Goal: Find specific page/section: Find specific page/section

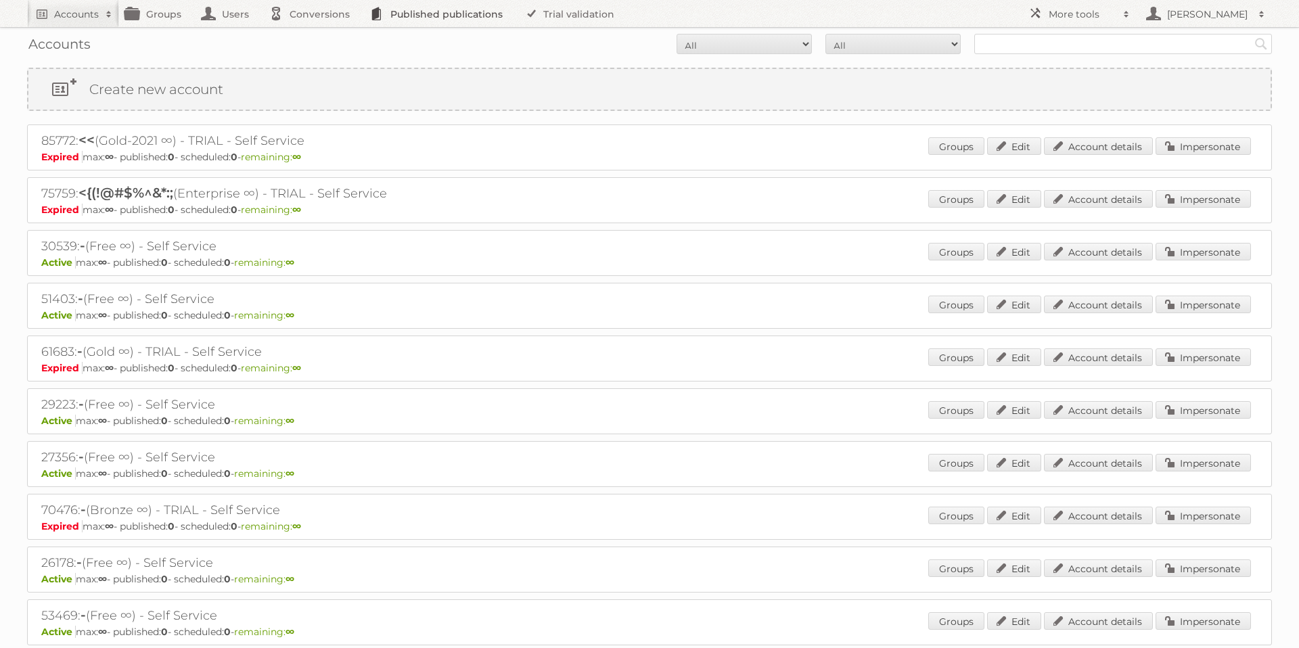
click at [425, 14] on link "Published publications" at bounding box center [439, 13] width 153 height 27
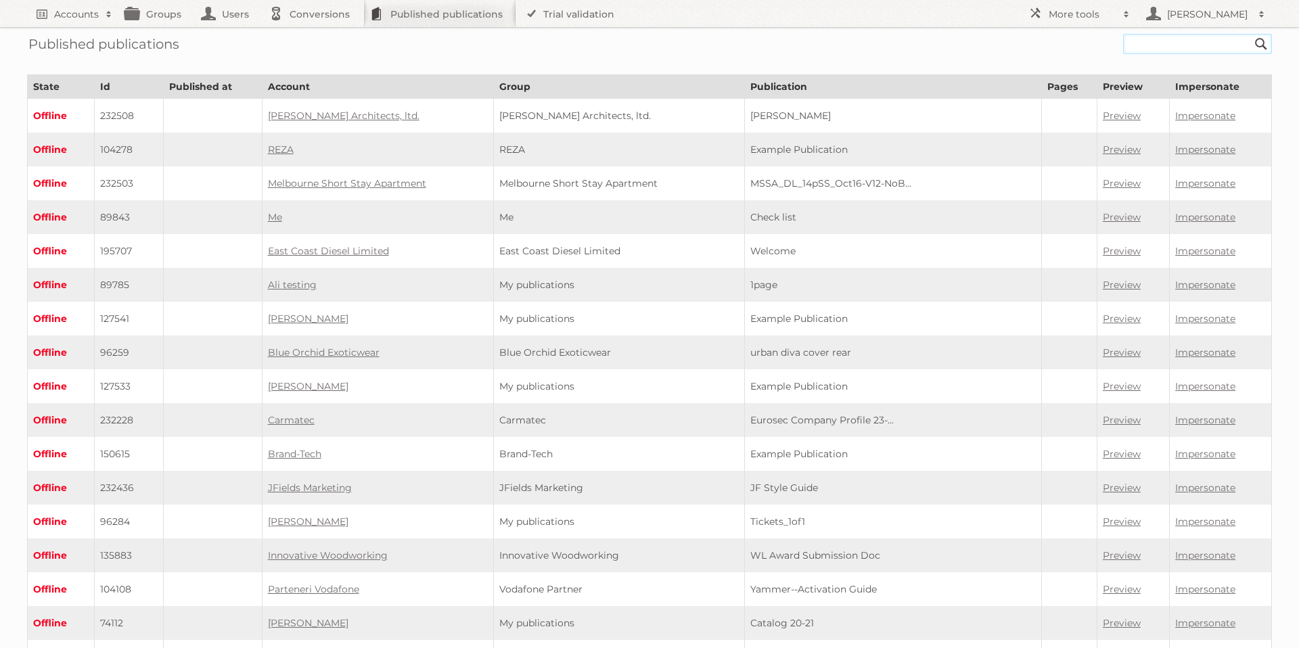
click at [1144, 40] on input "text" at bounding box center [1197, 44] width 149 height 20
type input "luma"
click at [1251, 34] on input "Search" at bounding box center [1261, 44] width 20 height 20
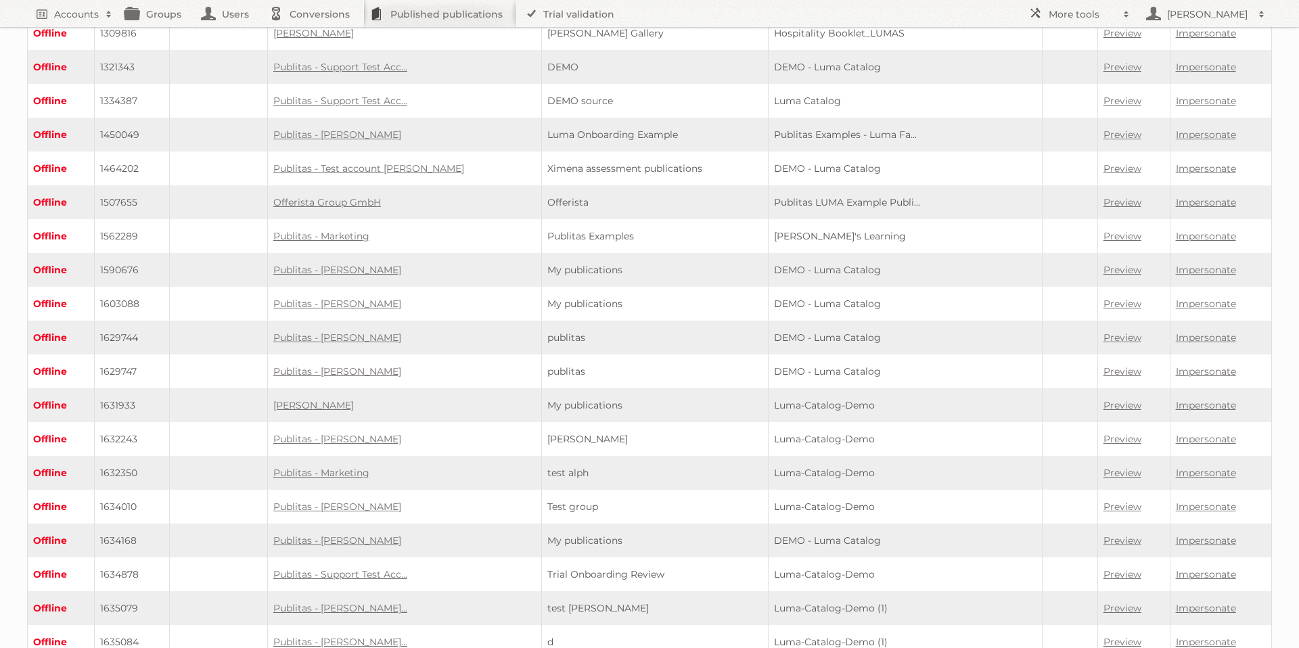
scroll to position [625, 0]
click at [1111, 438] on link "Preview" at bounding box center [1122, 438] width 38 height 12
